Goal: Answer question/provide support: Share knowledge or assist other users

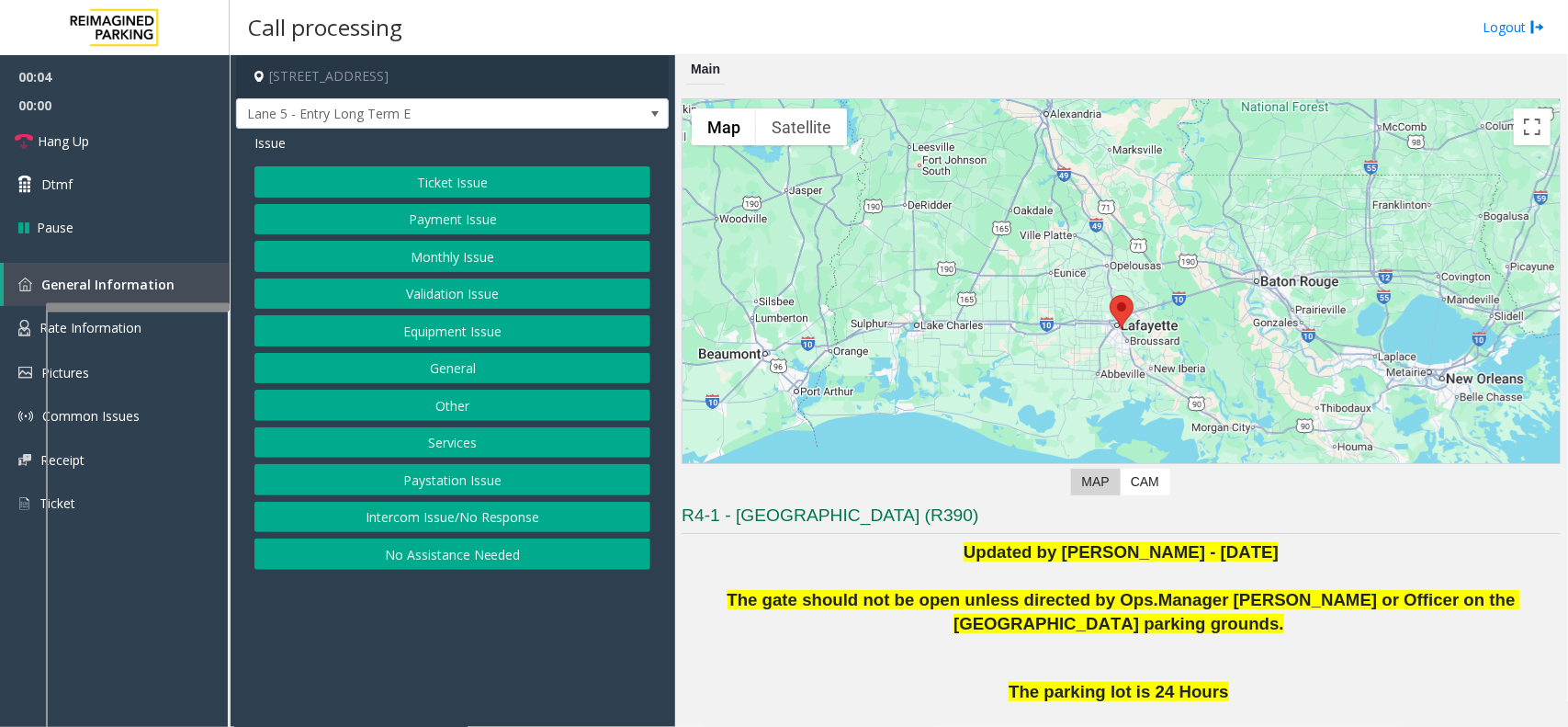
click at [508, 510] on button "Intercom Issue/No Response" at bounding box center [452, 518] width 395 height 31
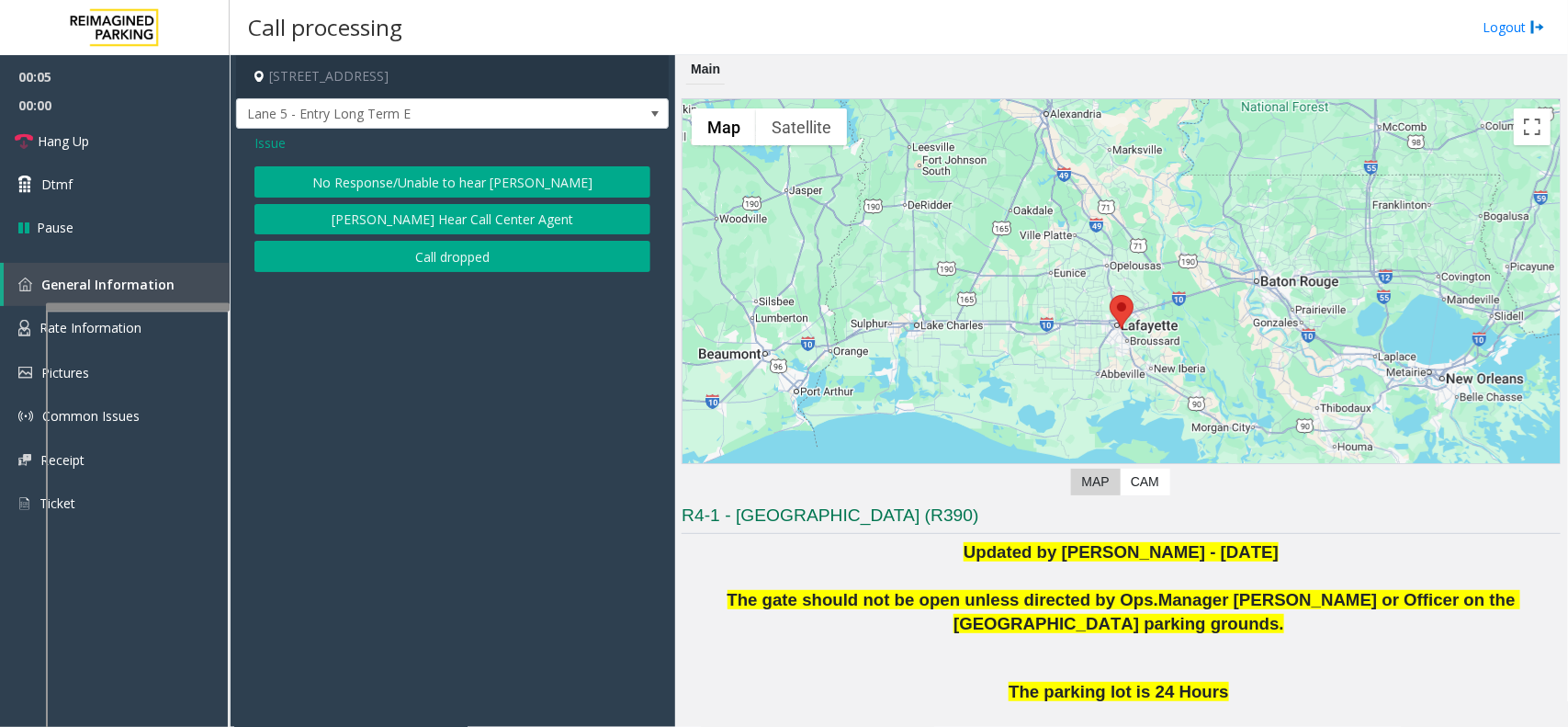
click at [394, 171] on button "No Response/Unable to hear [PERSON_NAME]" at bounding box center [452, 182] width 395 height 31
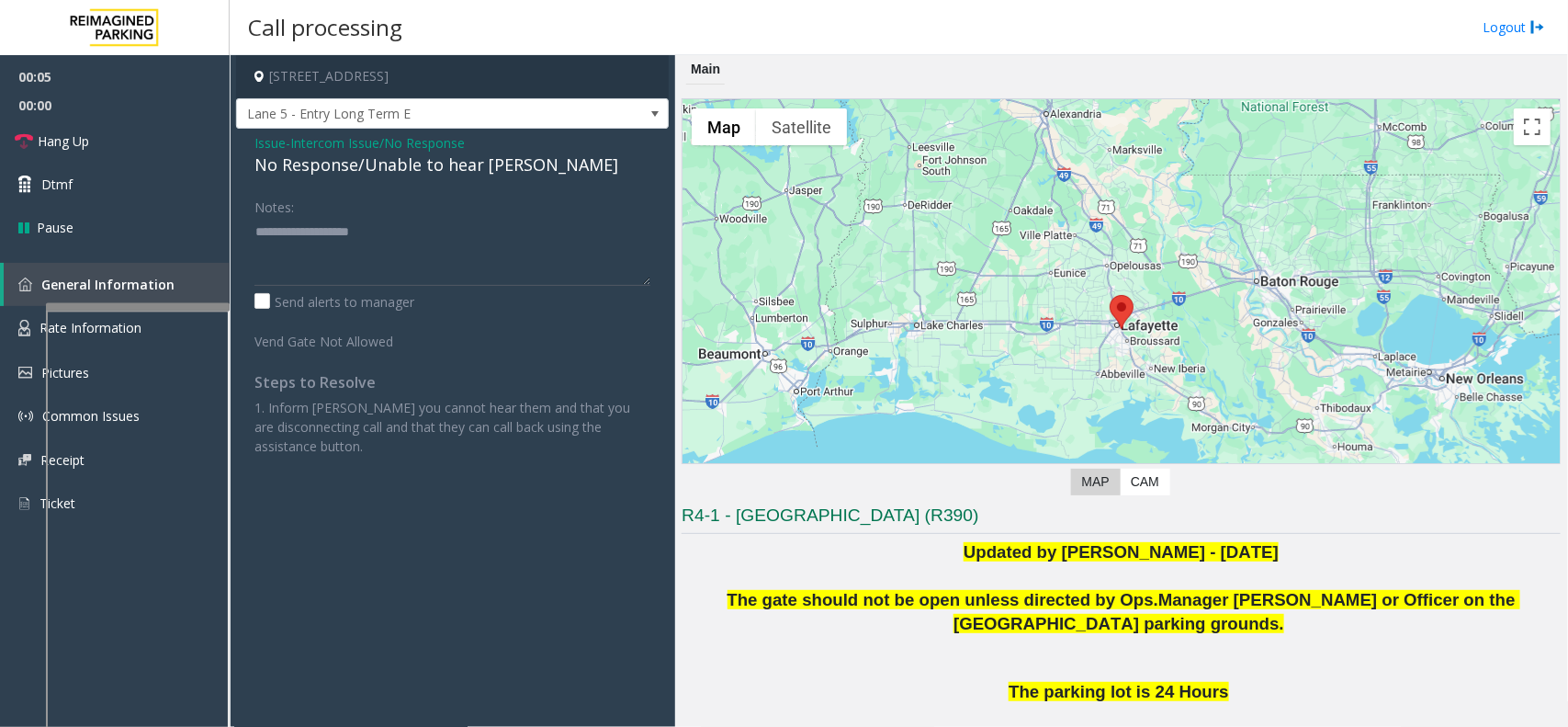
click at [394, 171] on div "No Response/Unable to hear [PERSON_NAME]" at bounding box center [452, 165] width 395 height 25
drag, startPoint x: 394, startPoint y: 171, endPoint x: 452, endPoint y: 164, distance: 58.4
click at [409, 170] on div "No Response/Unable to hear [PERSON_NAME]" at bounding box center [452, 165] width 395 height 25
click at [493, 232] on textarea at bounding box center [452, 251] width 395 height 69
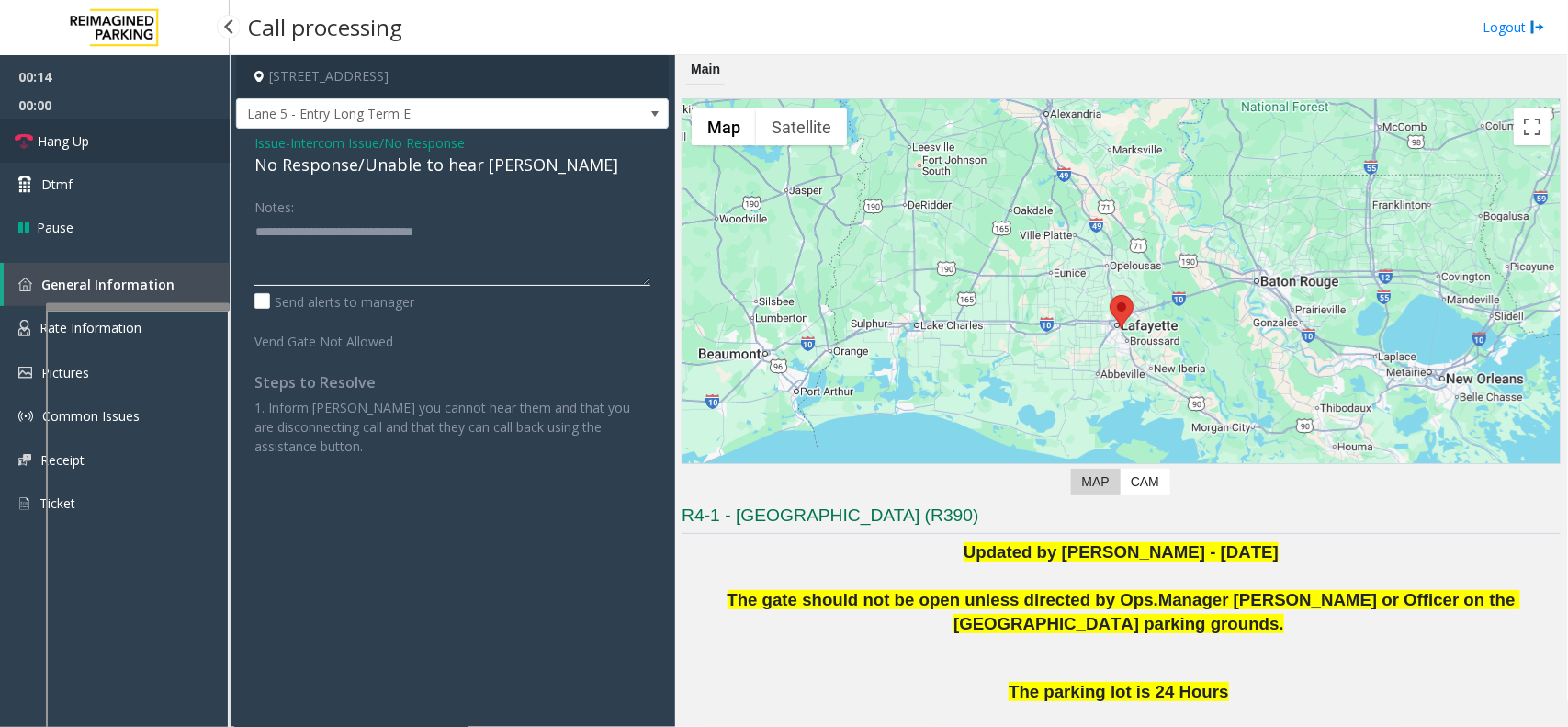
type textarea "**********"
click at [170, 149] on link "Hang Up" at bounding box center [115, 141] width 230 height 44
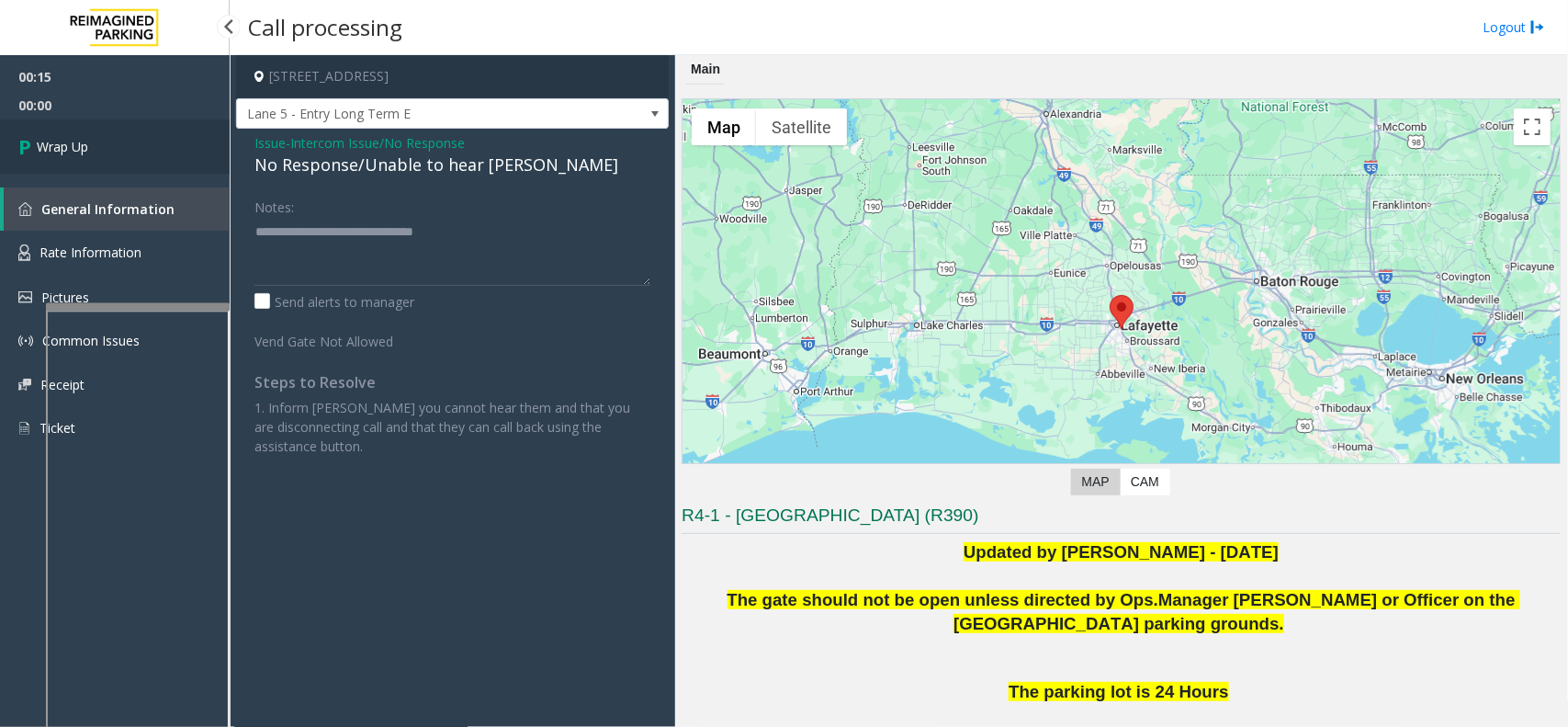
click at [169, 149] on link "Wrap Up" at bounding box center [115, 146] width 230 height 55
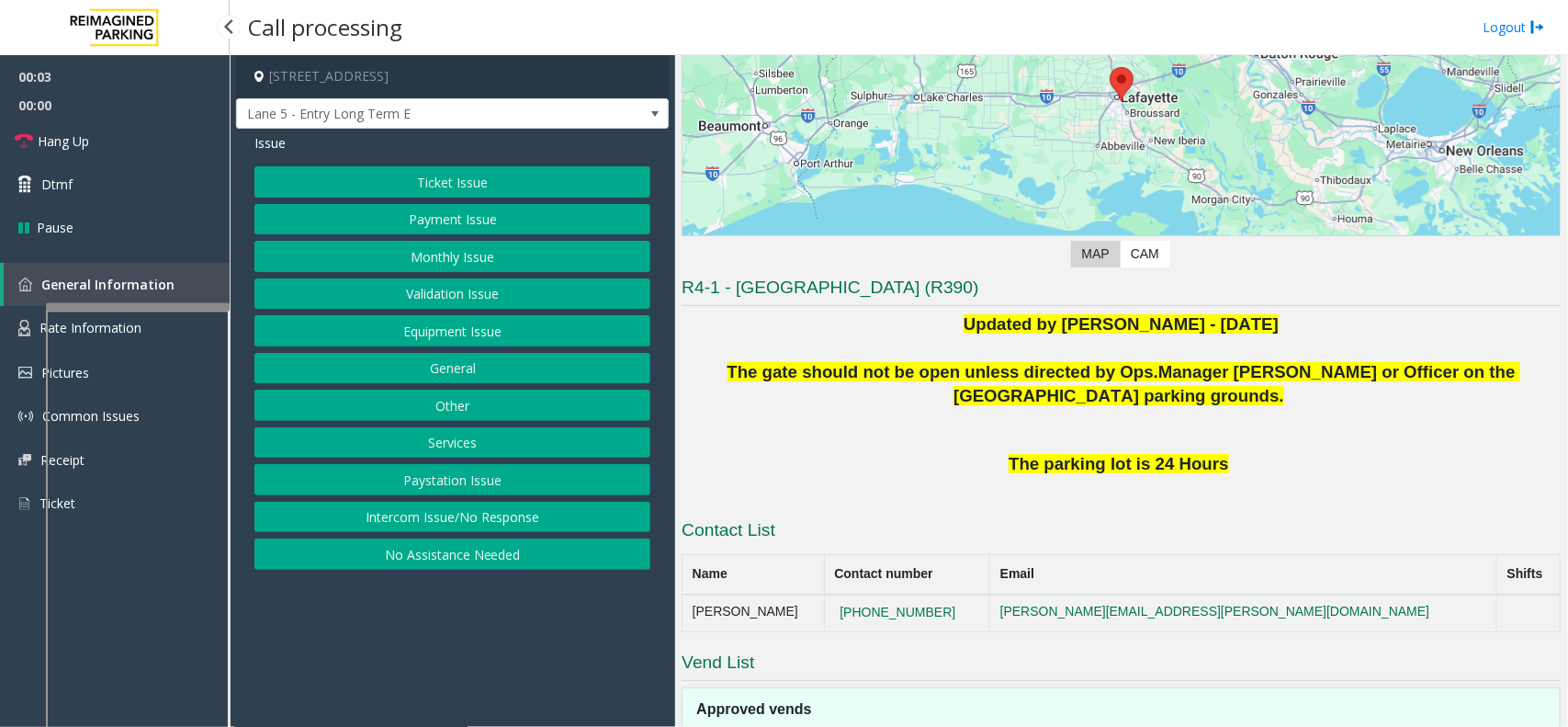
scroll to position [230, 0]
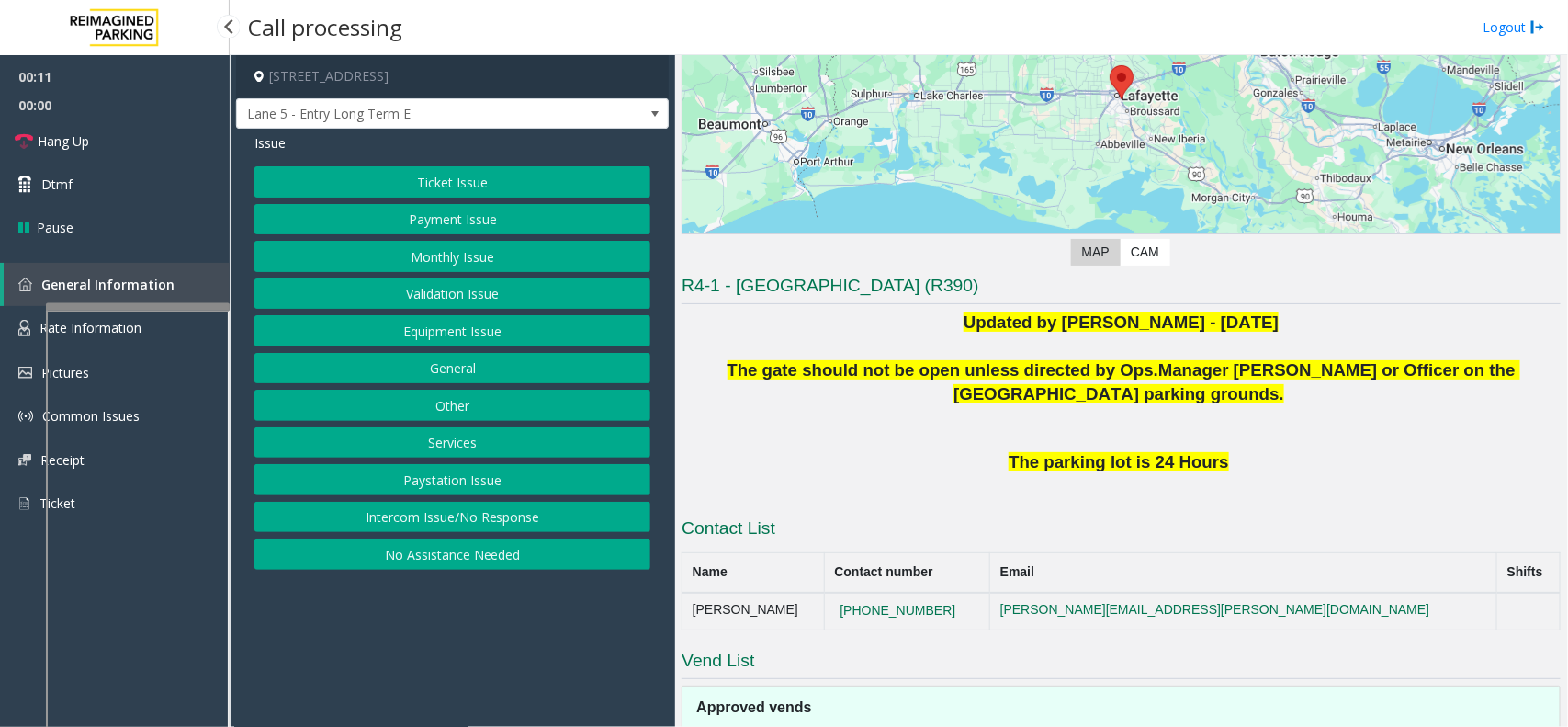
click at [436, 528] on button "Intercom Issue/No Response" at bounding box center [452, 518] width 395 height 31
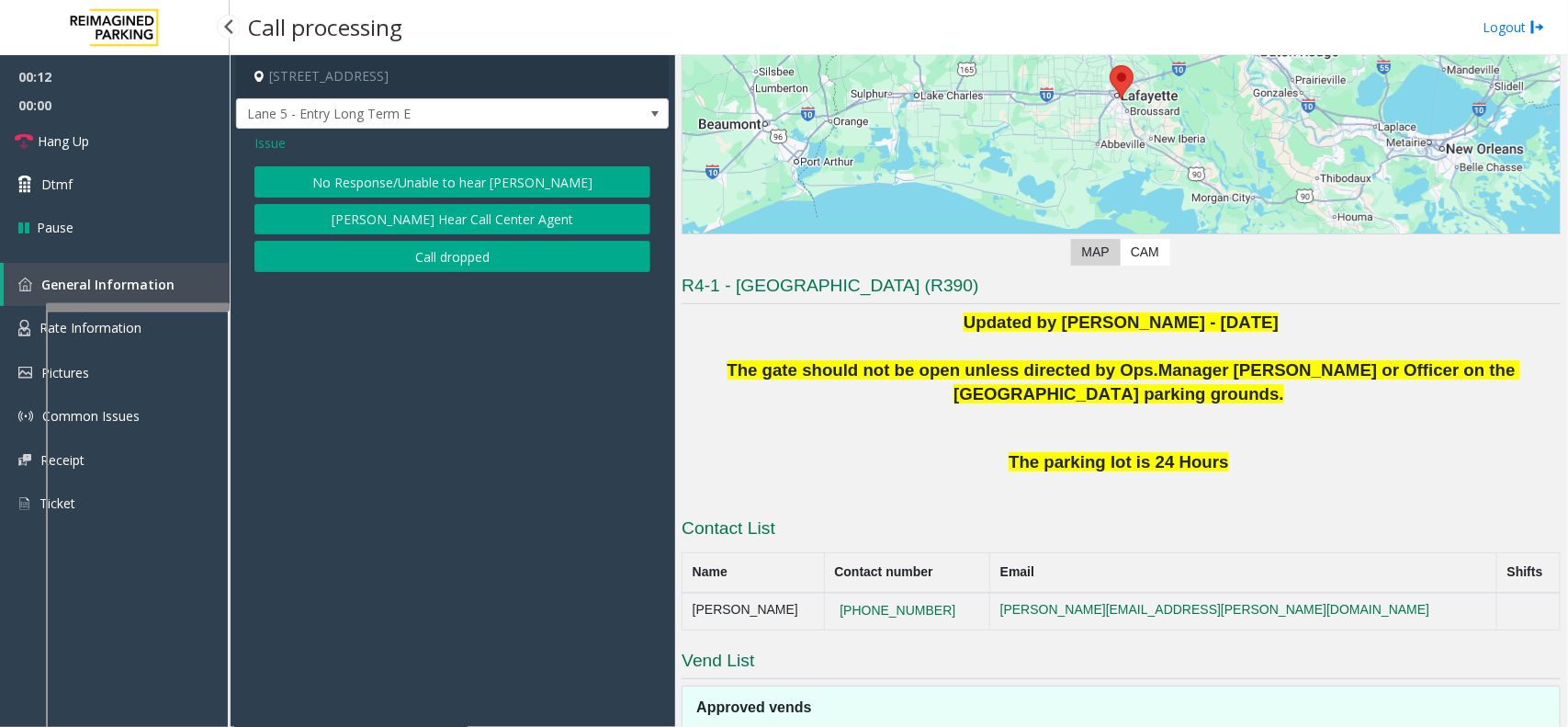
click at [433, 170] on button "No Response/Unable to hear [PERSON_NAME]" at bounding box center [452, 182] width 395 height 31
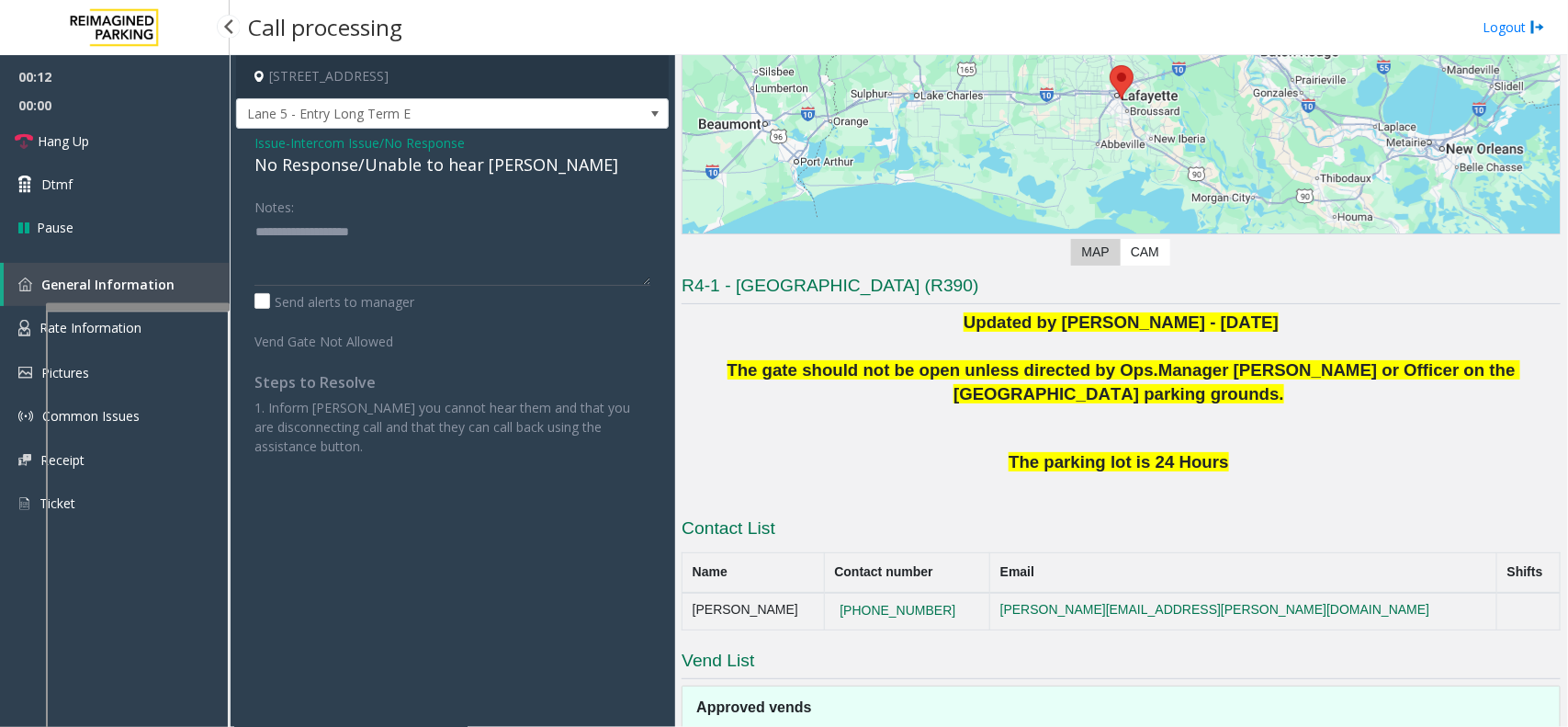
click at [370, 166] on div "No Response/Unable to hear [PERSON_NAME]" at bounding box center [452, 165] width 395 height 25
type textarea "**********"
click at [103, 113] on span "00:00" at bounding box center [115, 105] width 230 height 29
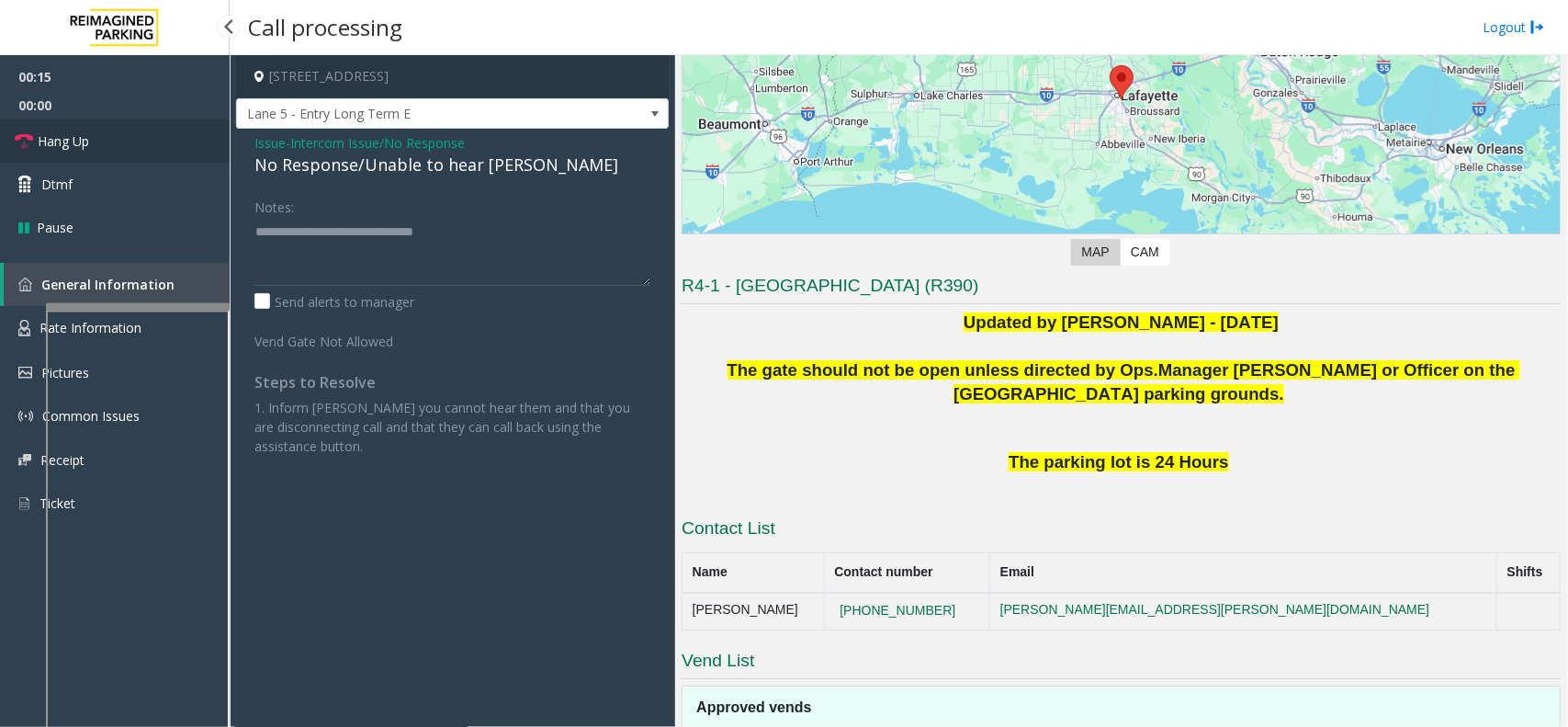
click at [94, 143] on link "Hang Up" at bounding box center [115, 141] width 230 height 44
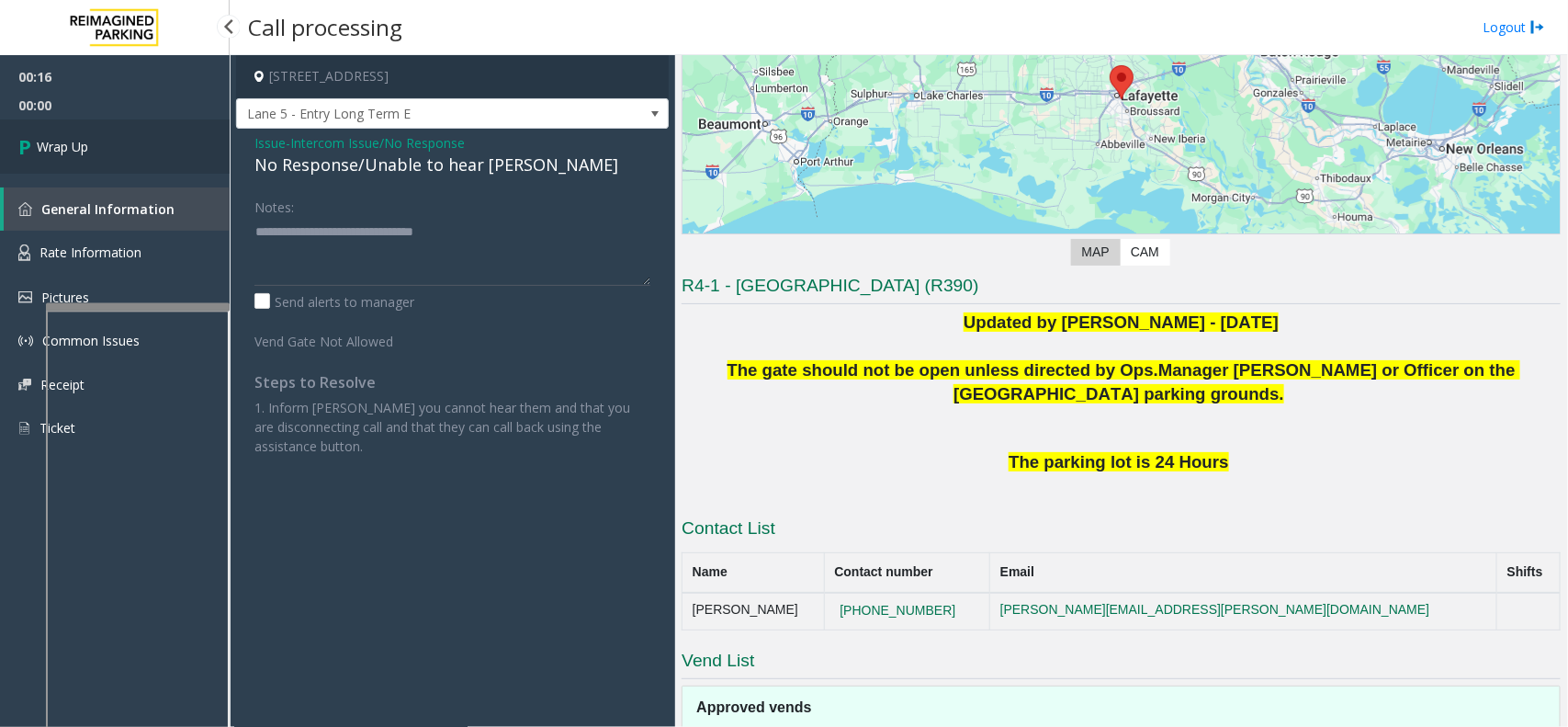
click at [94, 143] on link "Wrap Up" at bounding box center [115, 146] width 230 height 55
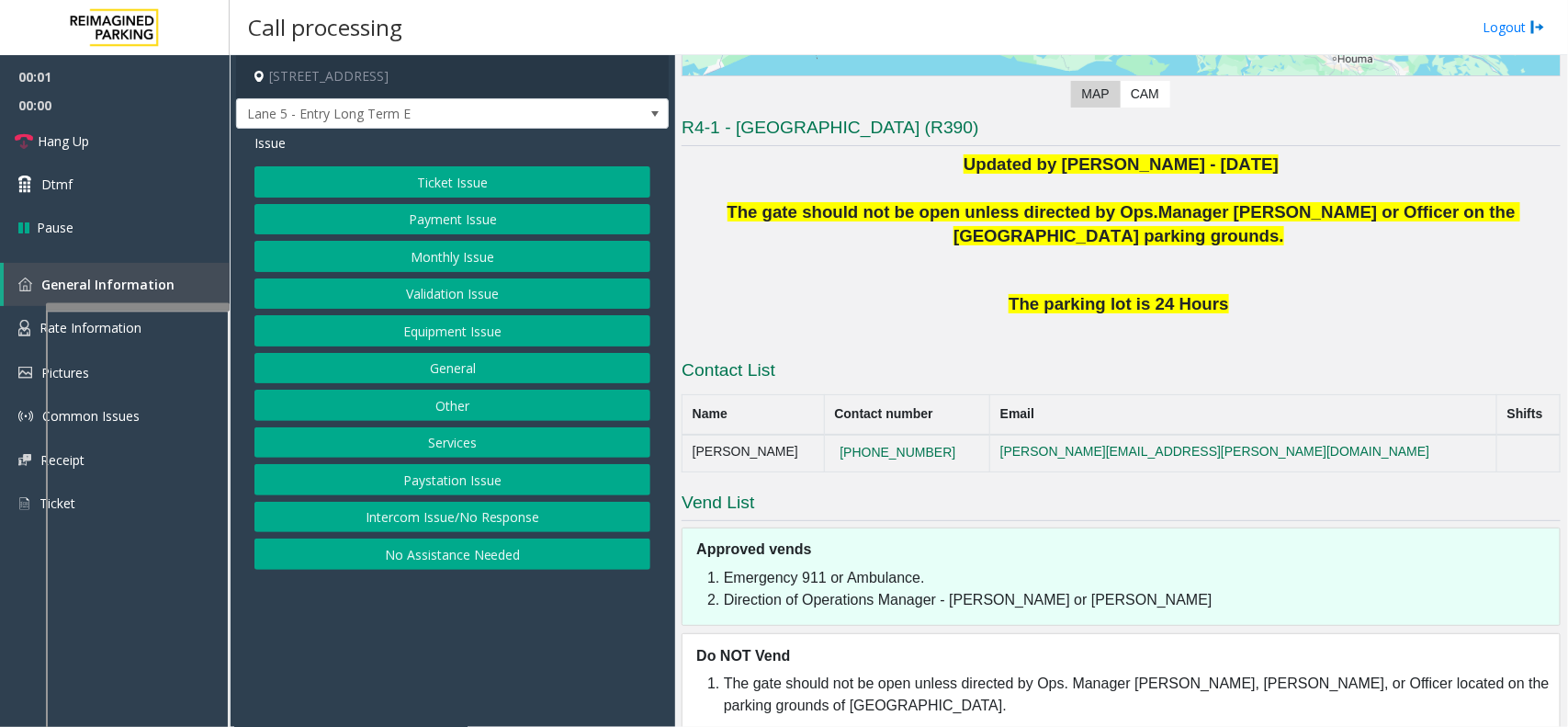
scroll to position [411, 0]
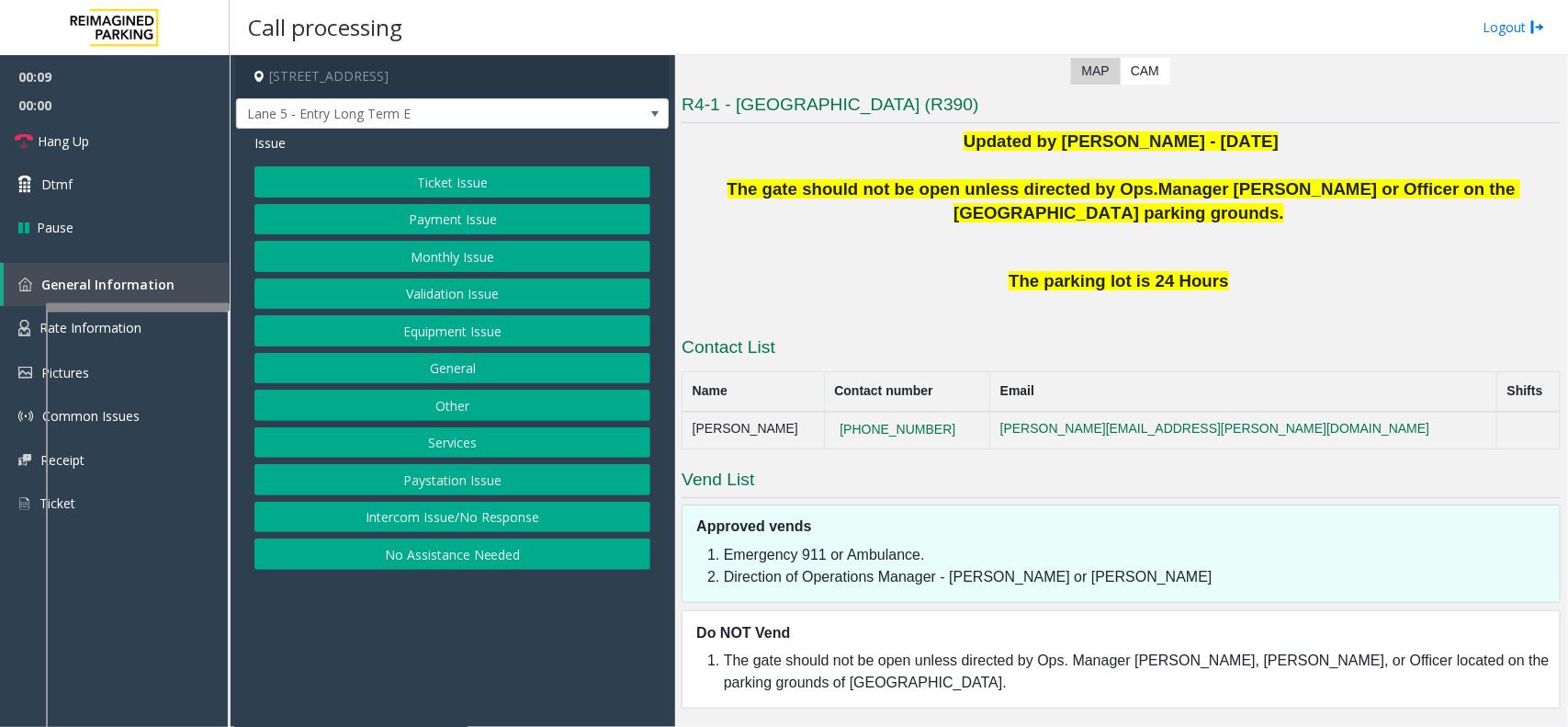
click at [533, 525] on button "Intercom Issue/No Response" at bounding box center [452, 518] width 395 height 31
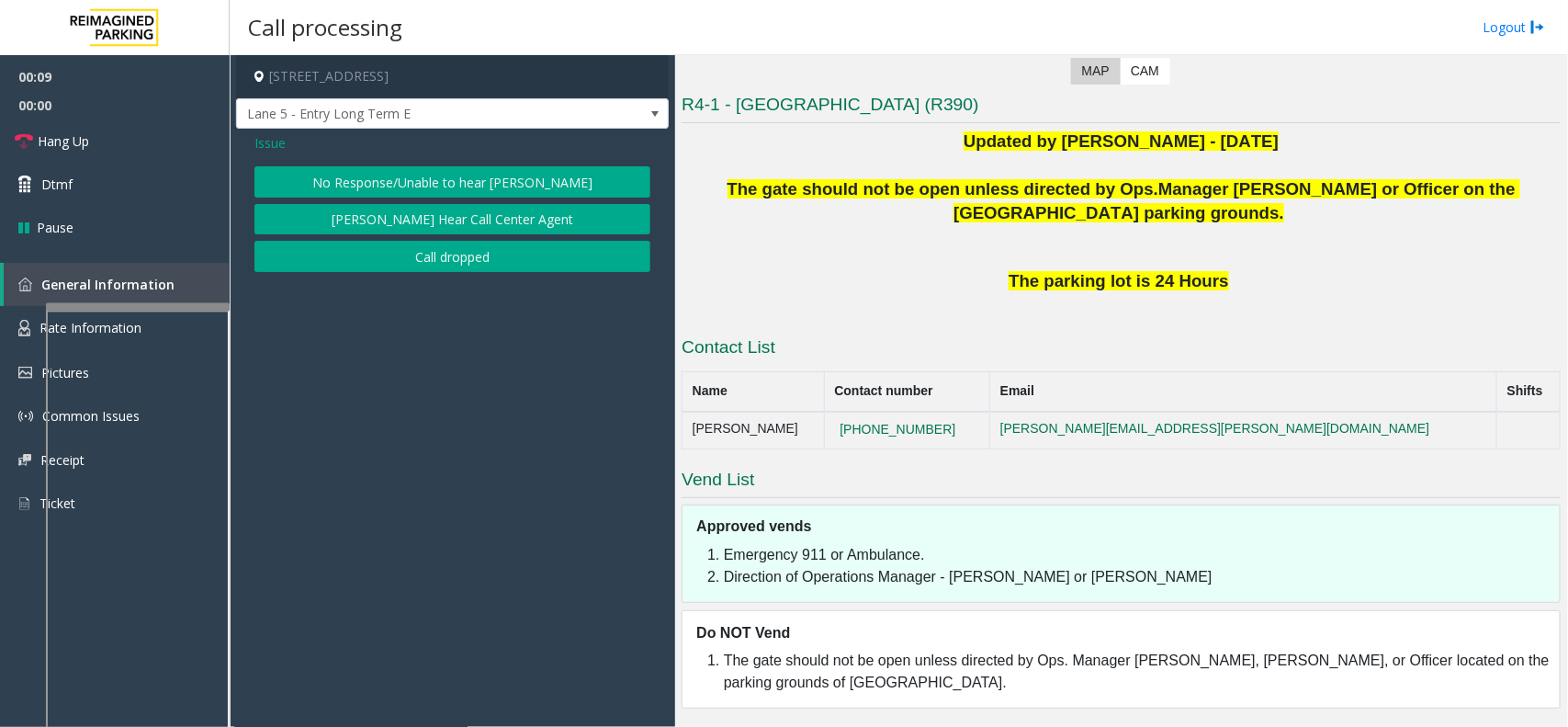
click at [430, 181] on button "No Response/Unable to hear [PERSON_NAME]" at bounding box center [452, 182] width 395 height 31
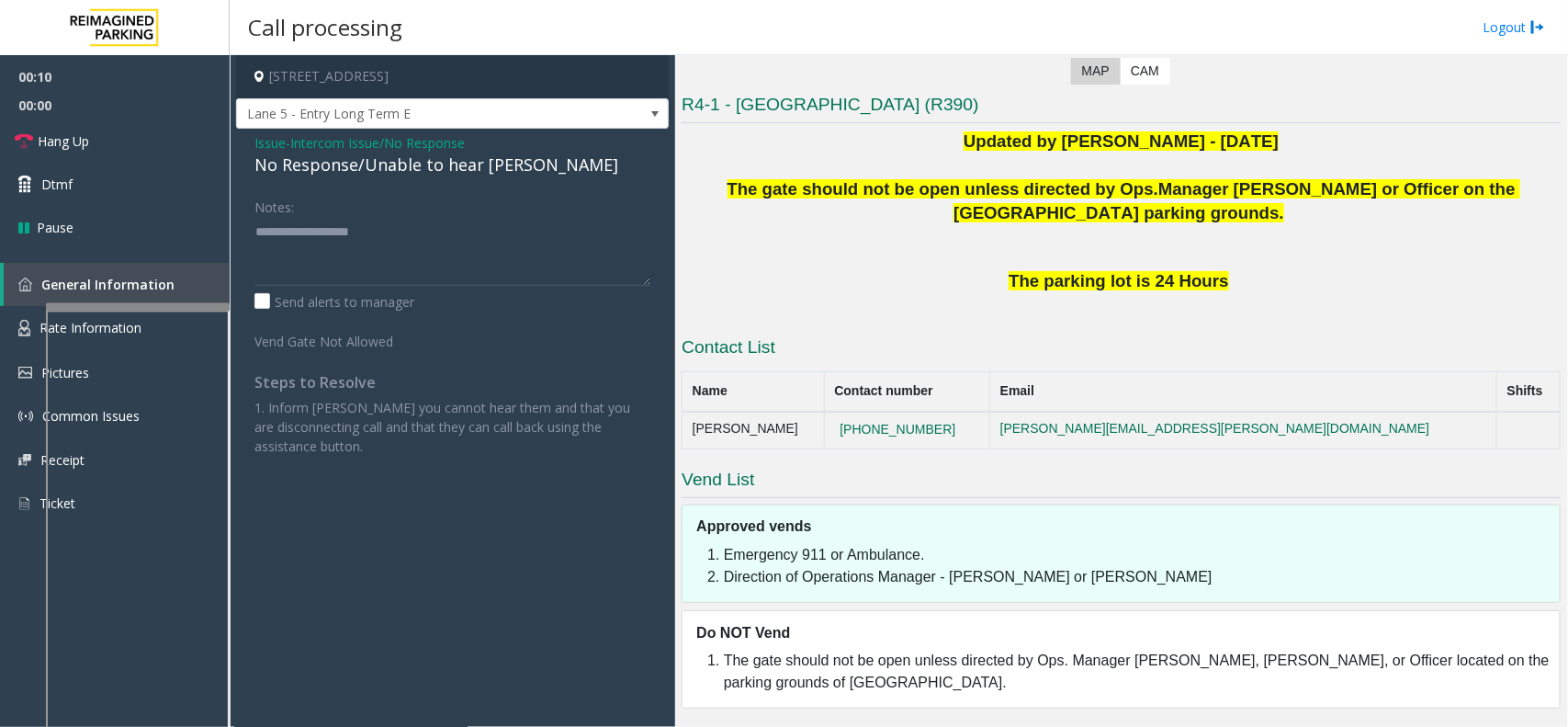
click at [418, 177] on div "No Response/Unable to hear [PERSON_NAME]" at bounding box center [452, 165] width 395 height 25
type textarea "**********"
click at [150, 139] on link "Hang Up" at bounding box center [115, 141] width 230 height 44
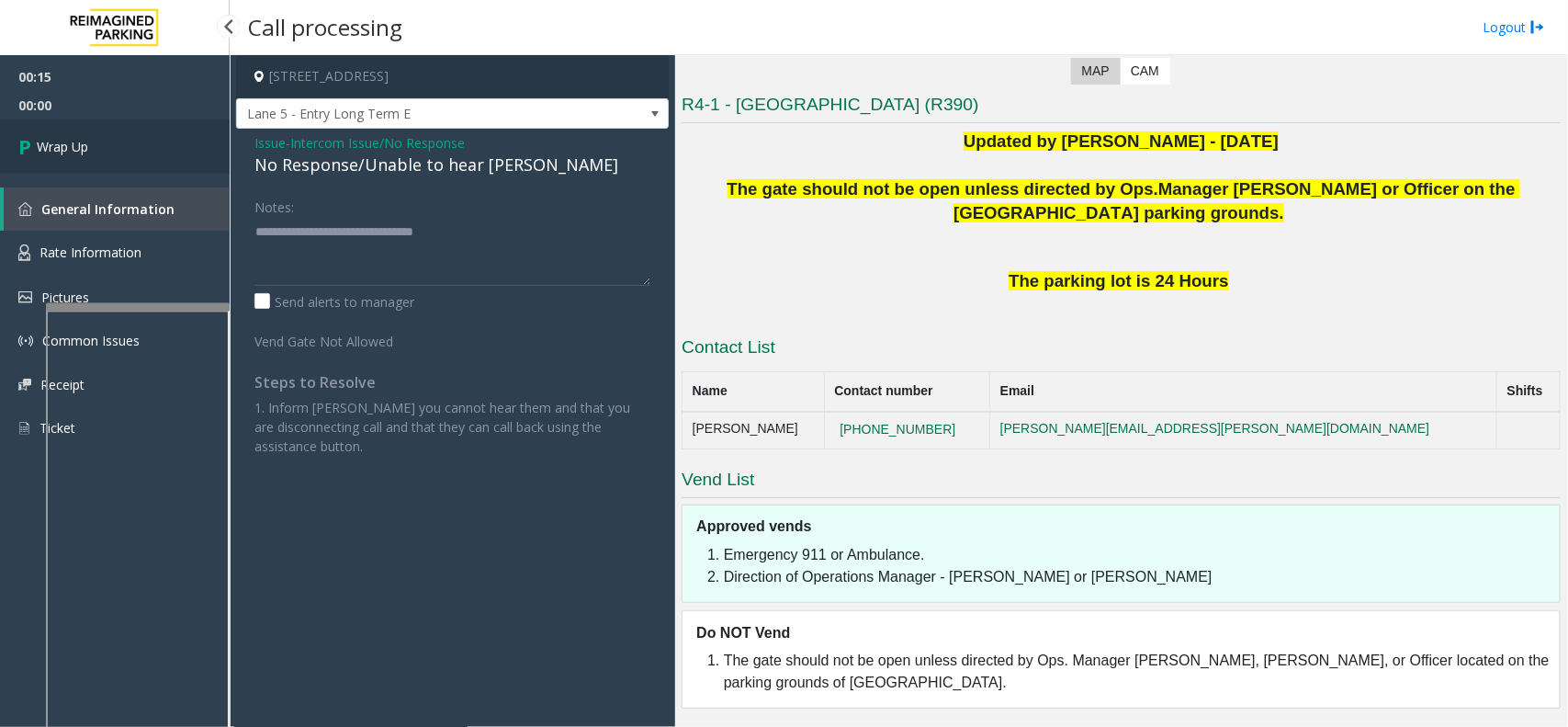
click at [122, 138] on link "Wrap Up" at bounding box center [115, 146] width 230 height 55
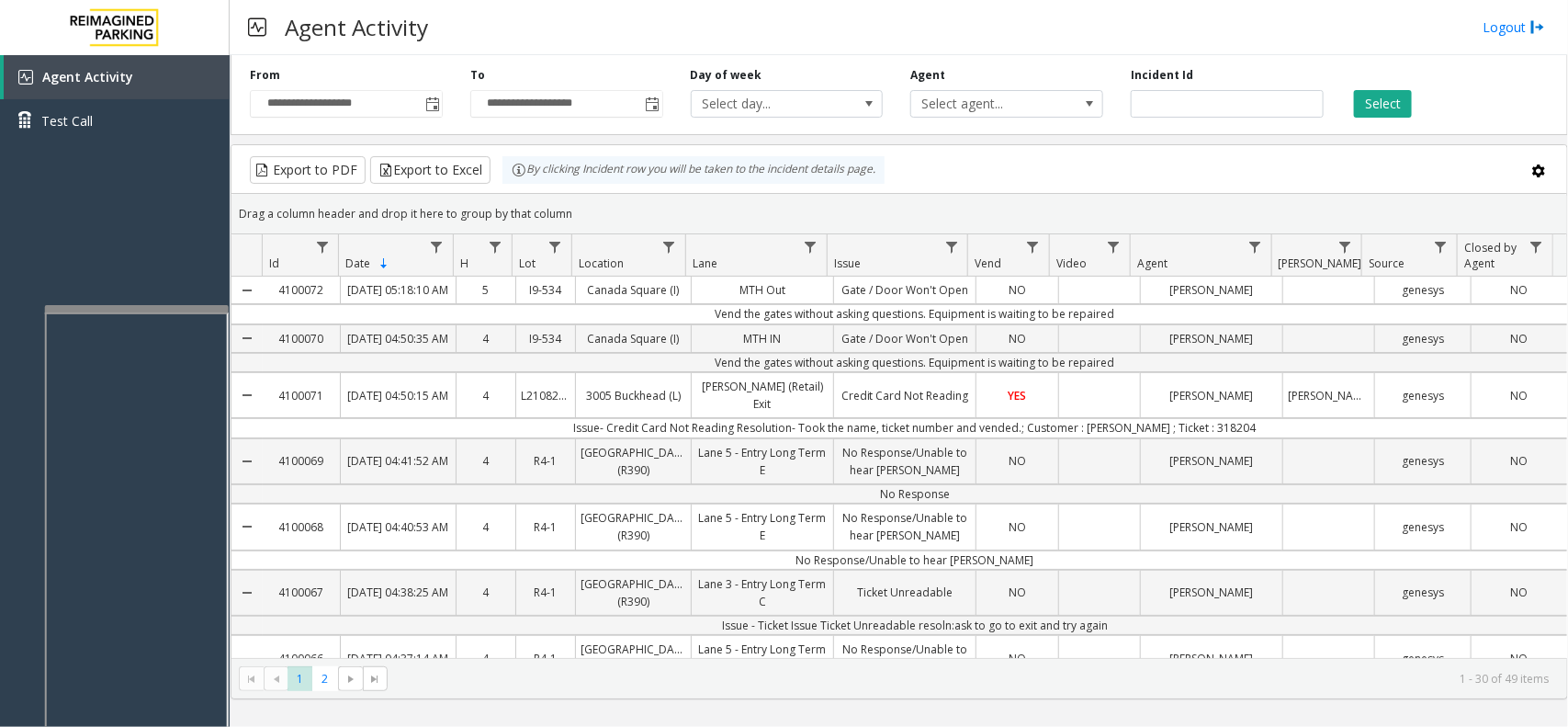
click at [130, 306] on div at bounding box center [137, 308] width 183 height 7
click at [139, 301] on div at bounding box center [142, 304] width 183 height 7
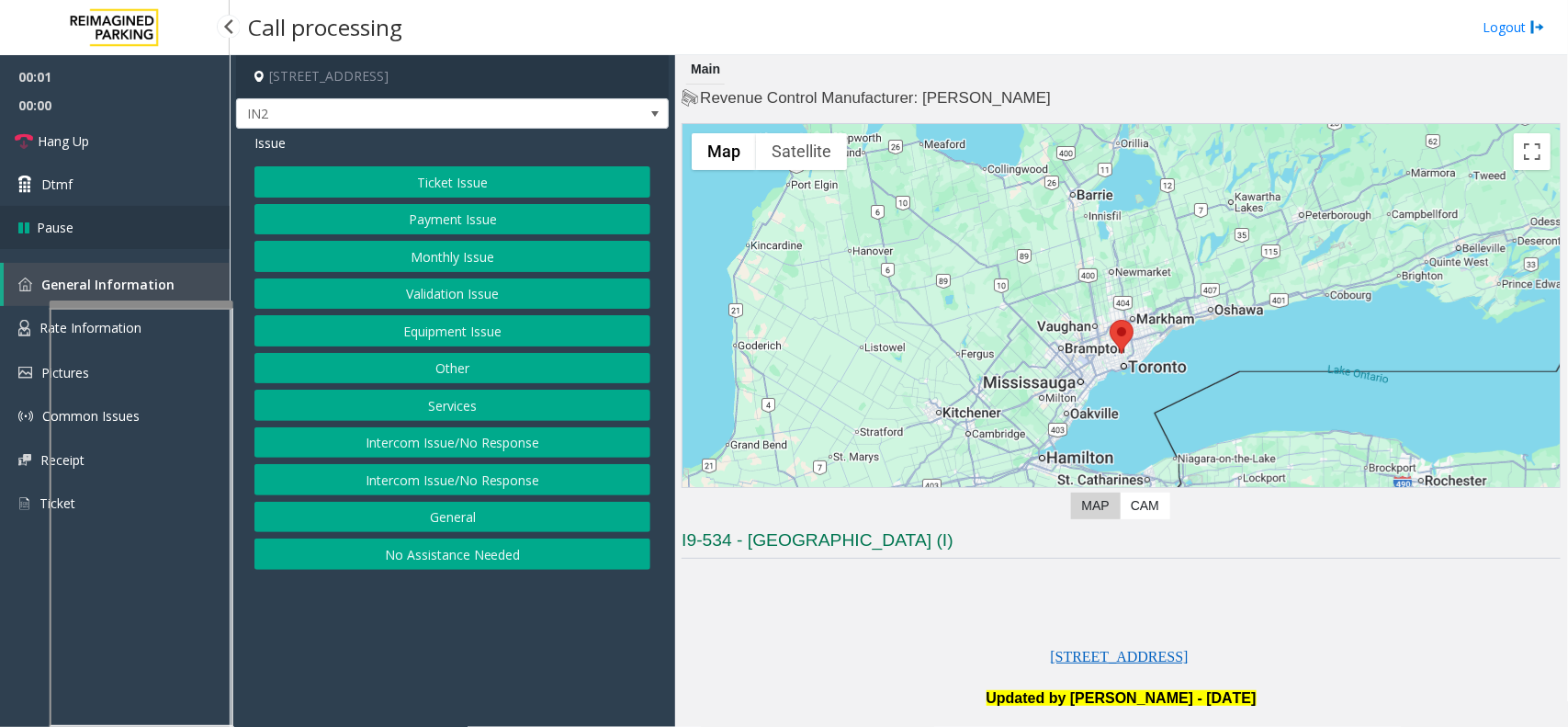
click at [118, 208] on link "Pause" at bounding box center [115, 227] width 230 height 44
click at [121, 204] on link "Dtmf" at bounding box center [115, 184] width 230 height 44
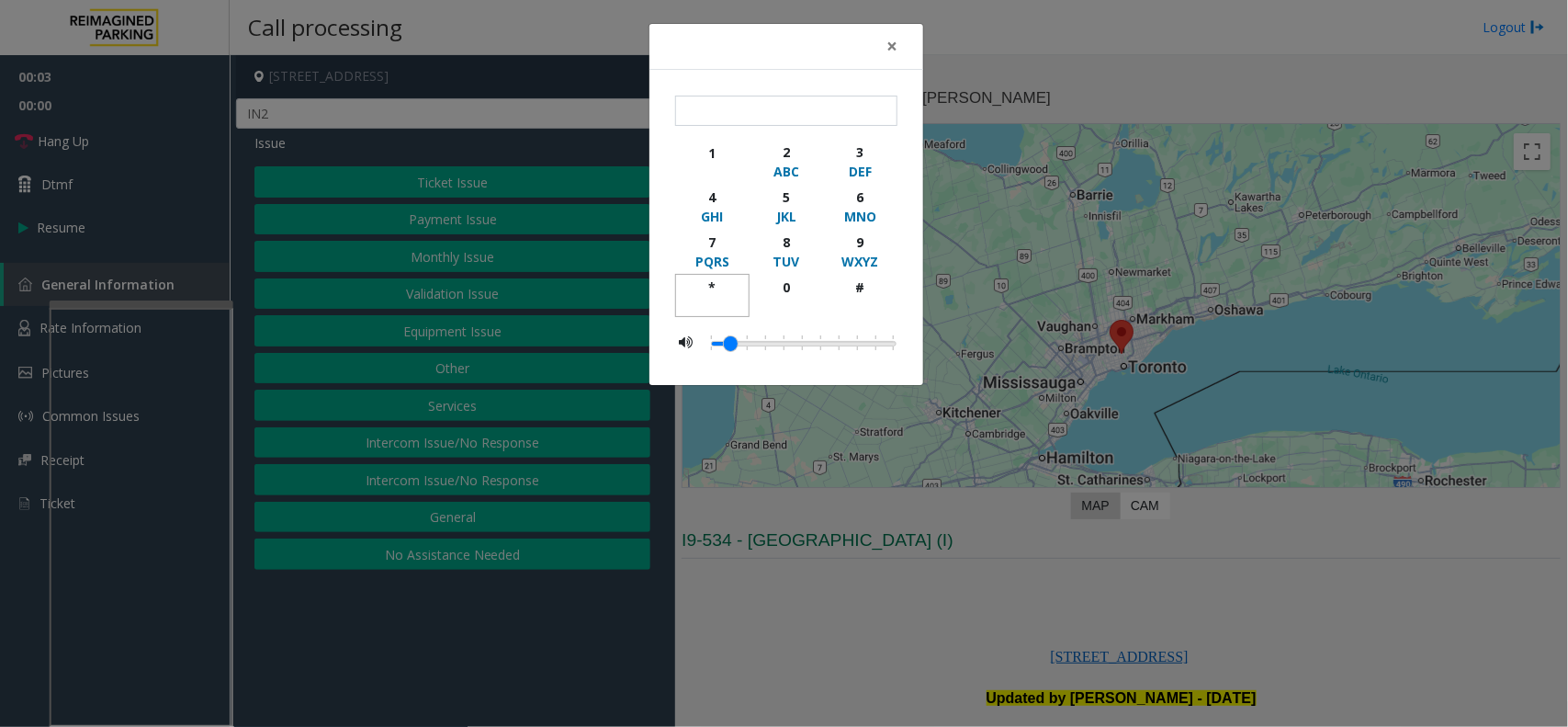
drag, startPoint x: 706, startPoint y: 287, endPoint x: 861, endPoint y: 268, distance: 156.2
click at [722, 287] on div "*" at bounding box center [712, 287] width 51 height 19
click at [866, 249] on div "9" at bounding box center [860, 242] width 51 height 19
click at [865, 300] on div "button" at bounding box center [860, 305] width 51 height 17
type input "***"
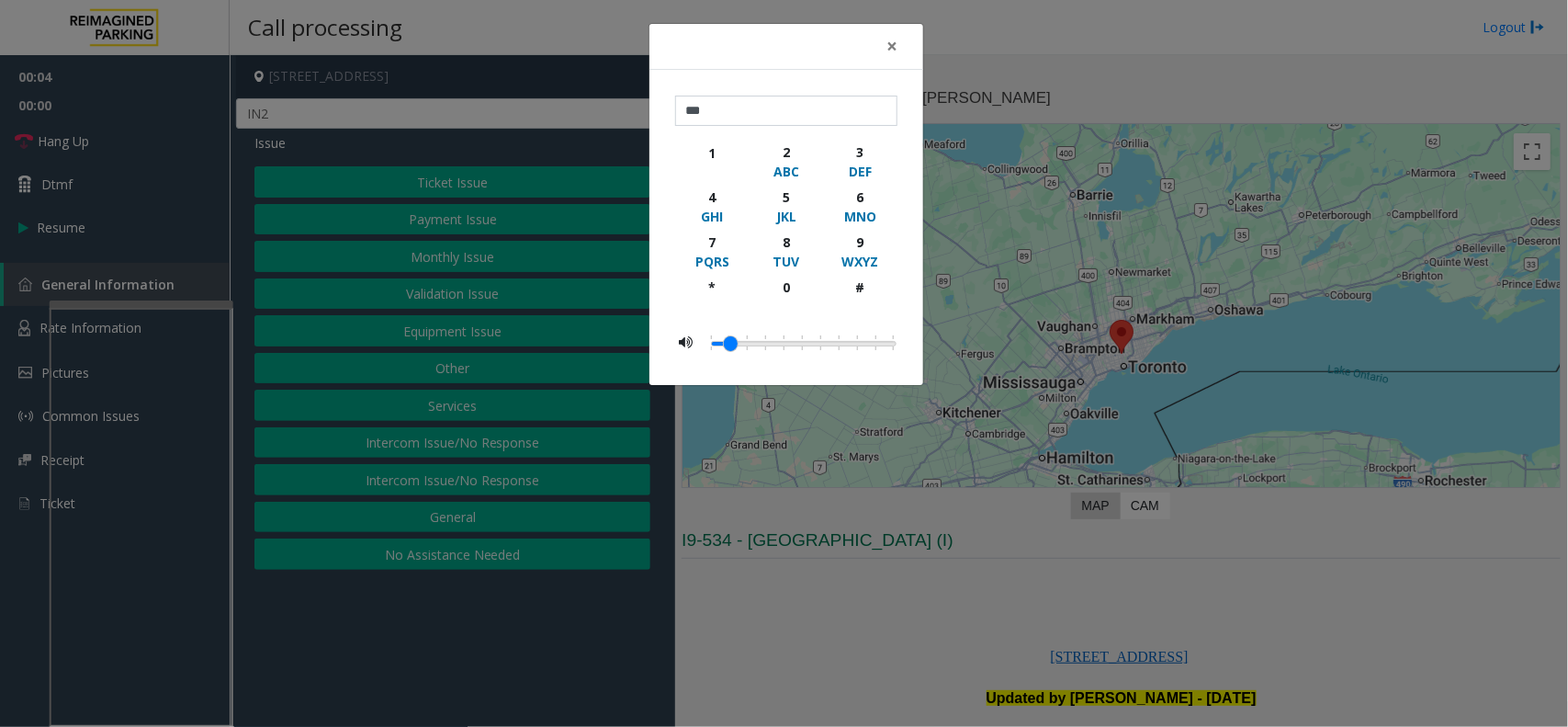
click at [975, 540] on div "× *** 1 2 ABC 3 DEF 4 GHI 5 JKL 6 MNO 7 PQRS 8 TUV 9 WXYZ * 0 #" at bounding box center [784, 363] width 1568 height 727
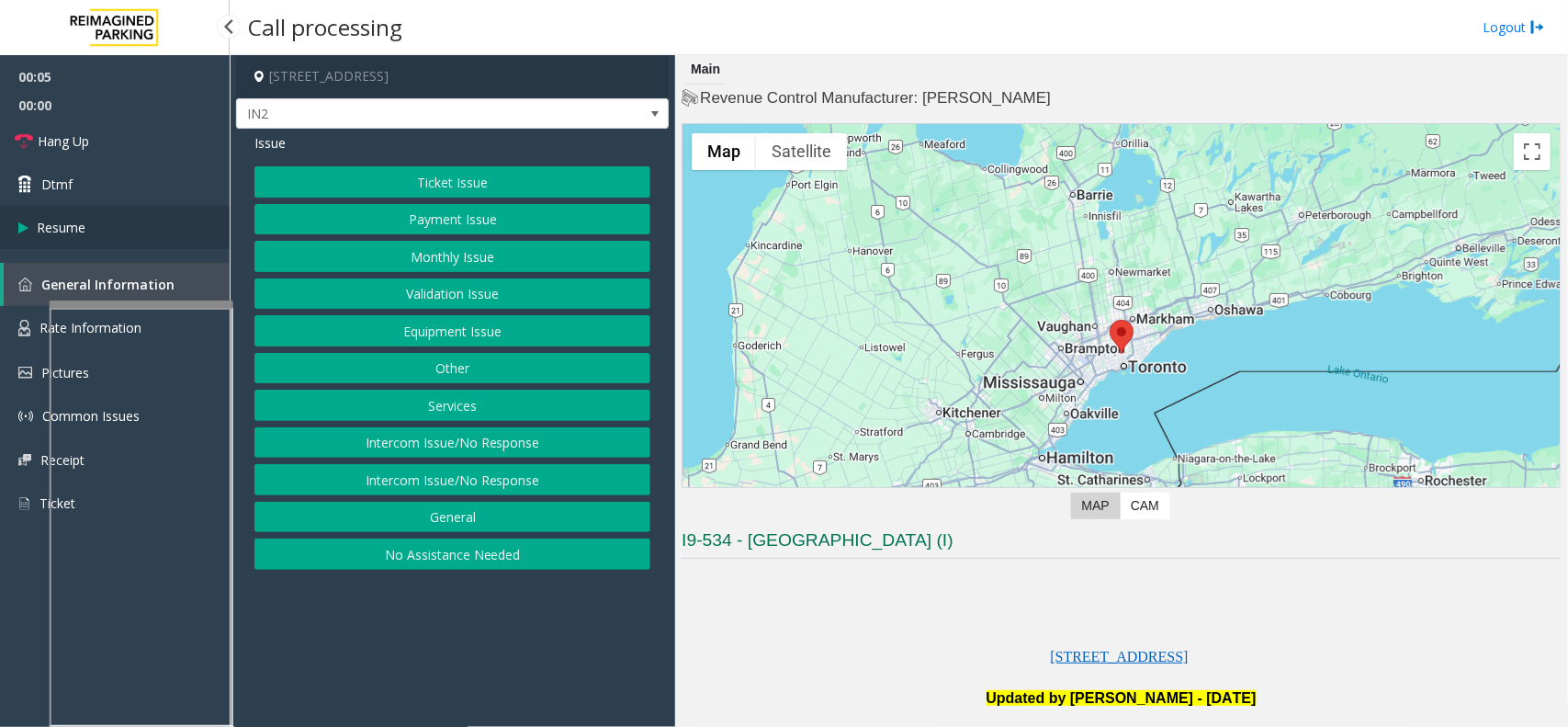
click at [82, 230] on span "Resume" at bounding box center [61, 227] width 49 height 19
click at [520, 332] on button "Equipment Issue" at bounding box center [452, 331] width 395 height 31
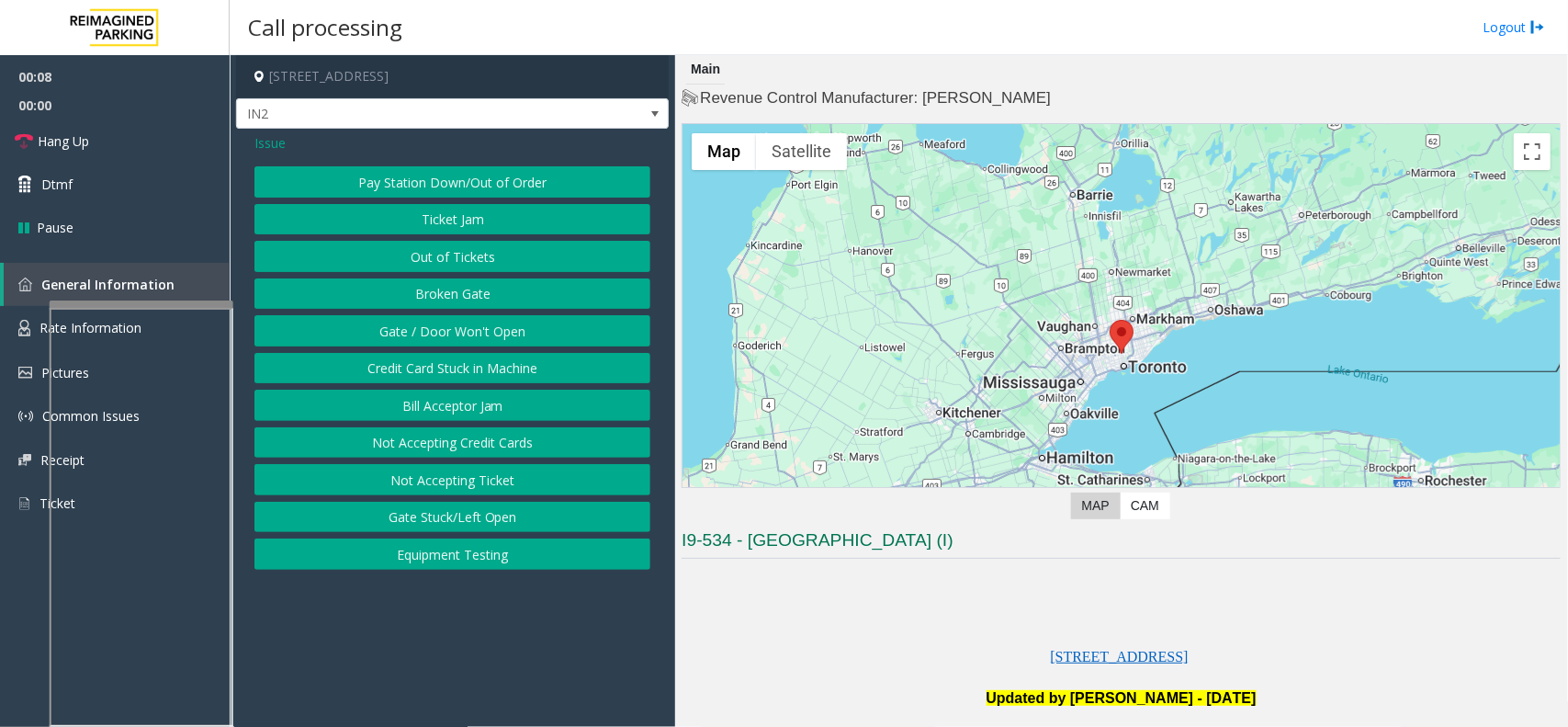
click at [483, 322] on button "Gate / Door Won't Open" at bounding box center [452, 331] width 395 height 31
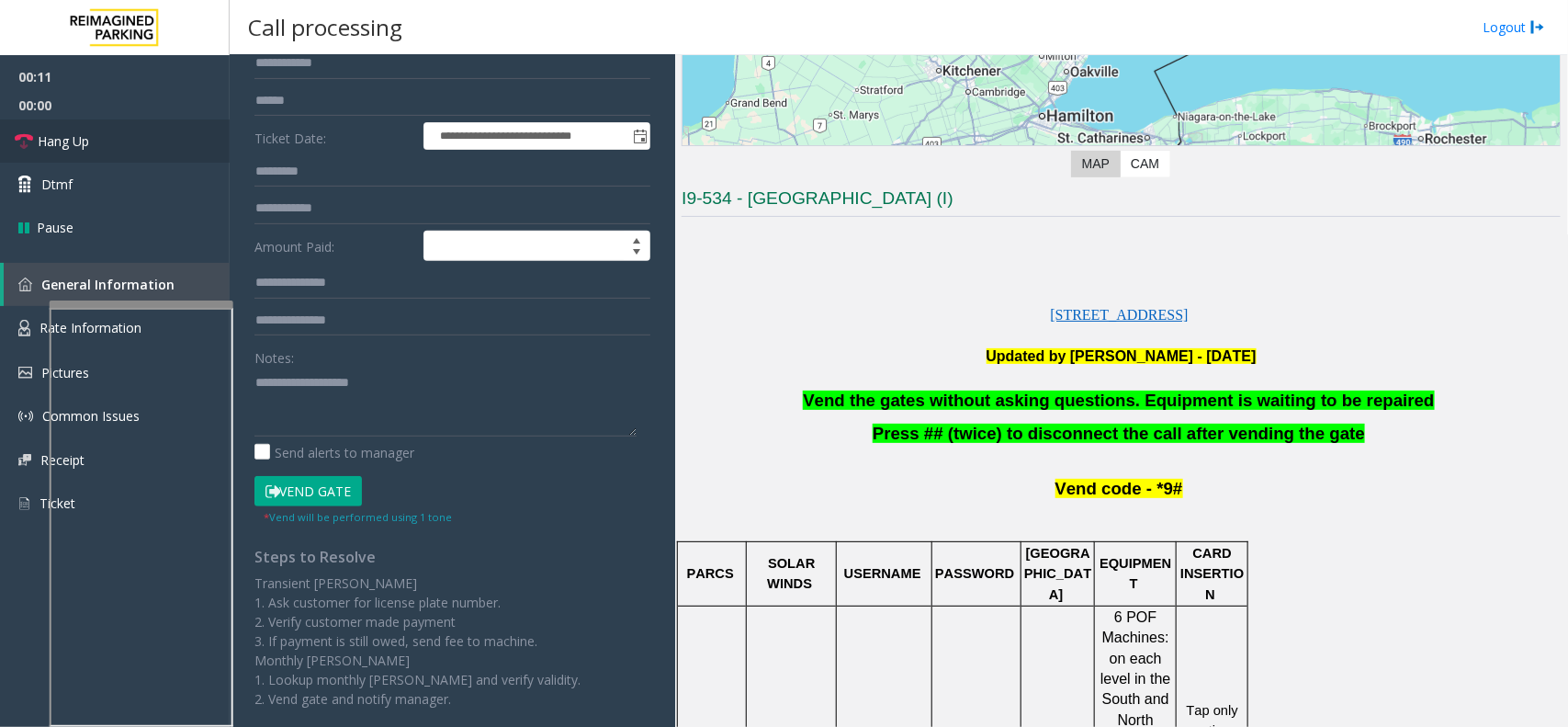
scroll to position [345, 0]
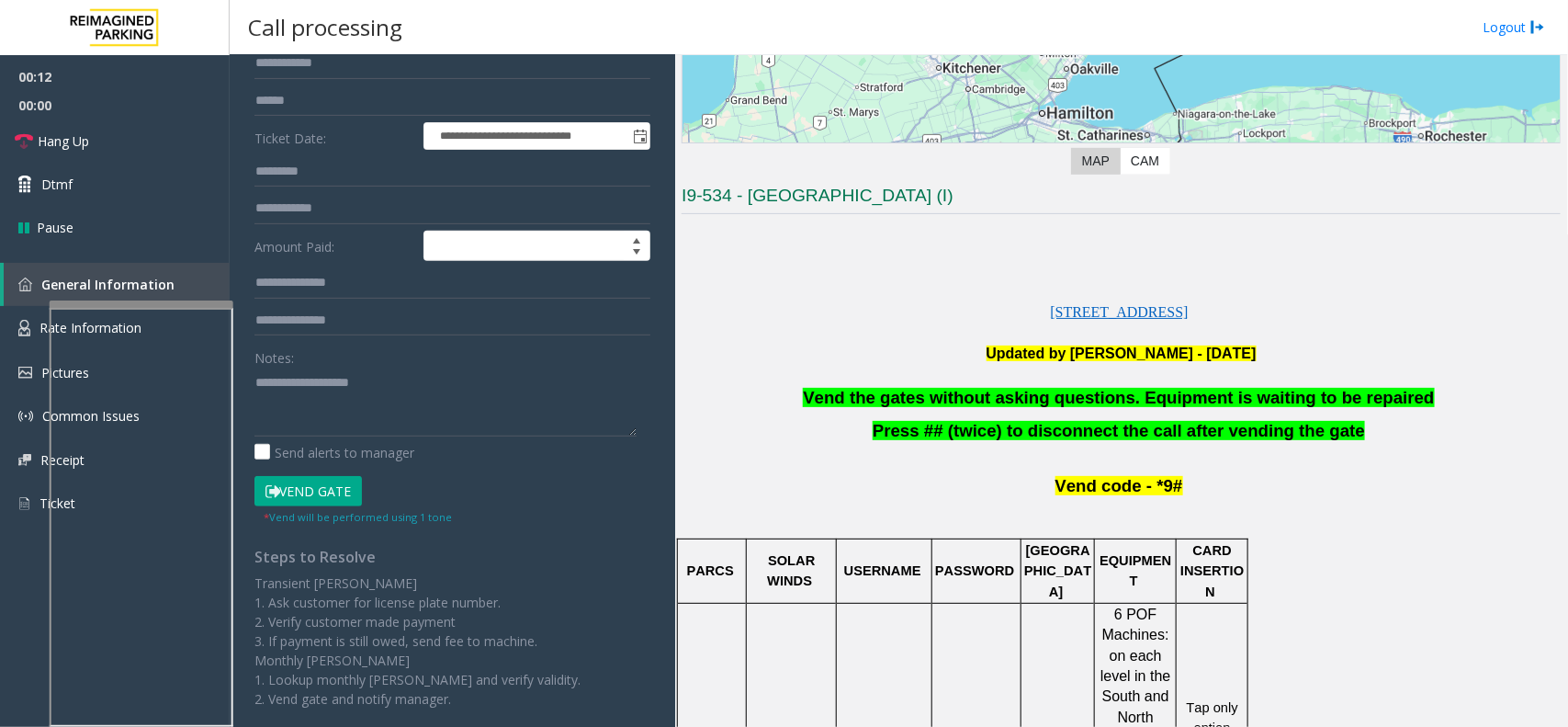
click at [892, 397] on span "Vend the gates without asking questions. Equipment is waiting to be repaired" at bounding box center [1118, 397] width 631 height 19
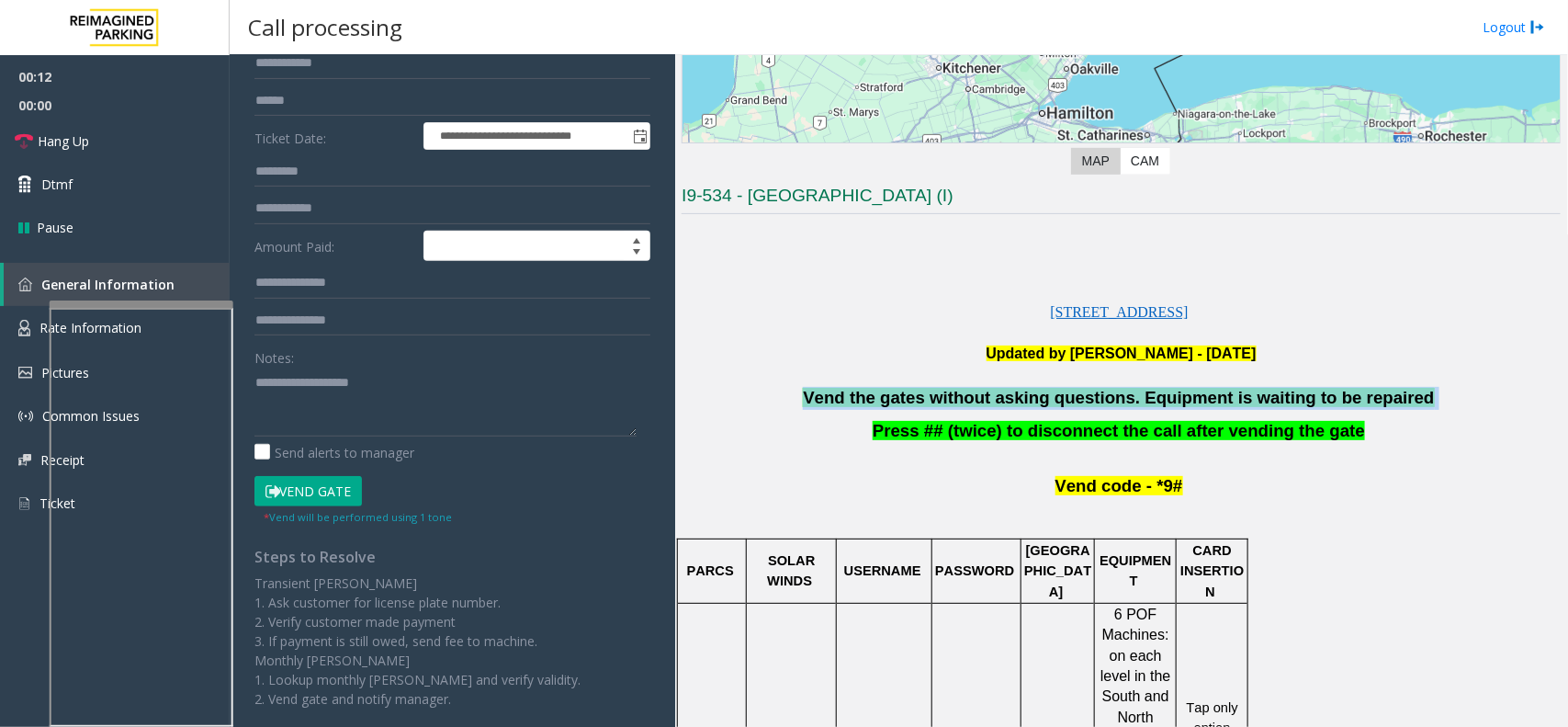
click at [892, 397] on span "Vend the gates without asking questions. Equipment is waiting to be repaired" at bounding box center [1118, 397] width 631 height 19
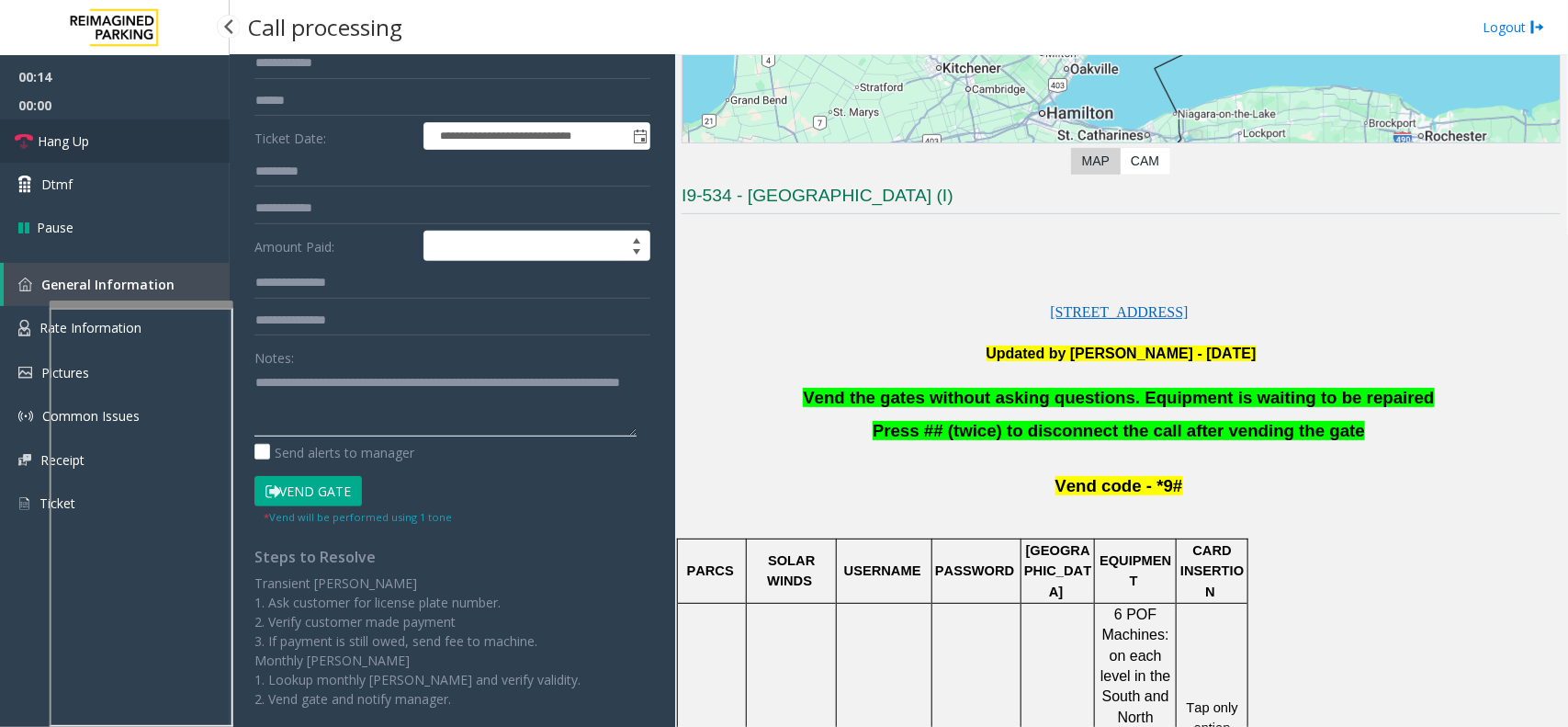
type textarea "**********"
click at [117, 139] on link "Hang Up" at bounding box center [115, 141] width 230 height 44
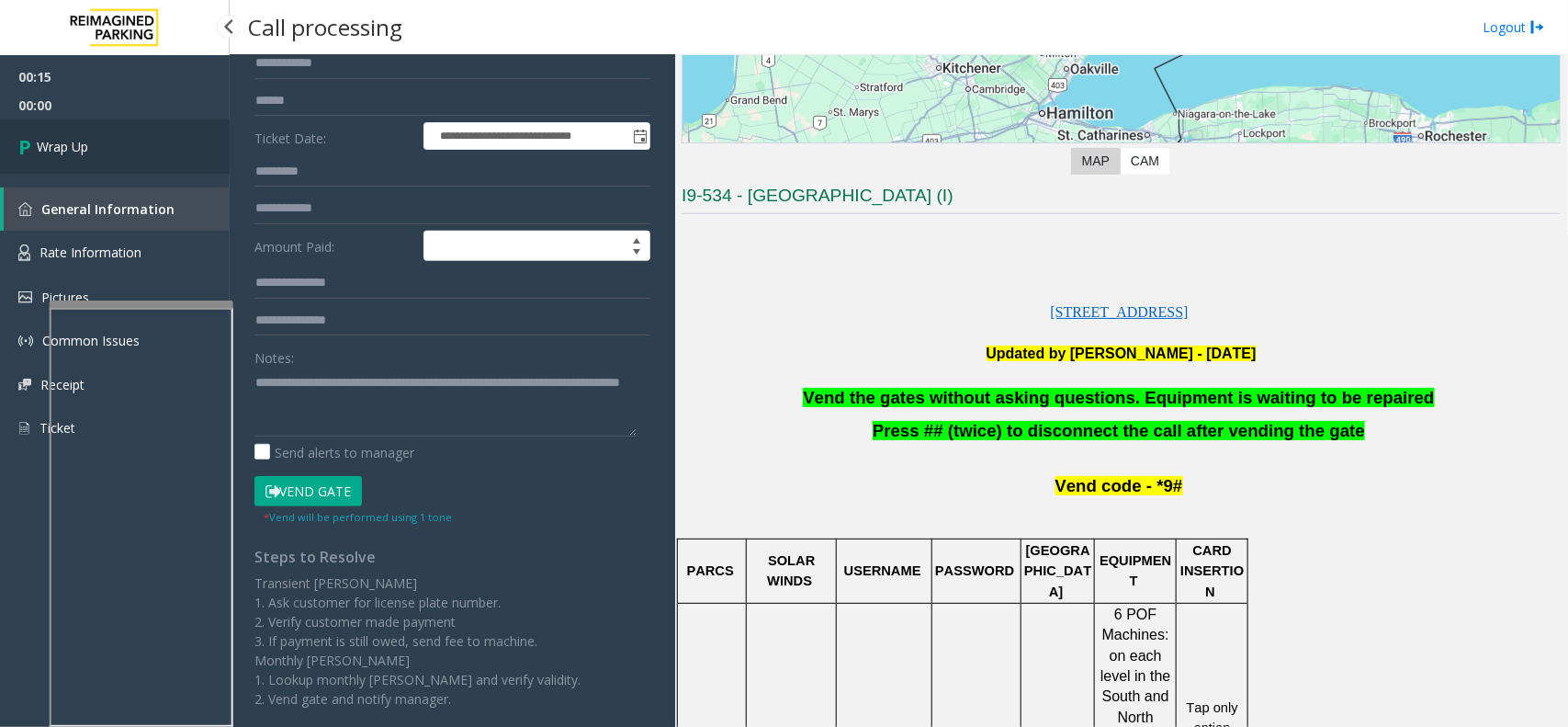
click at [81, 139] on span "Wrap Up" at bounding box center [63, 146] width 52 height 19
